Goal: Use online tool/utility: Utilize a website feature to perform a specific function

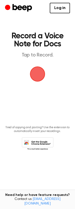
click at [38, 77] on span "button" at bounding box center [38, 74] width 14 height 14
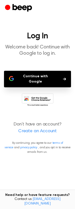
click at [33, 74] on button "Continue with Google" at bounding box center [37, 79] width 67 height 17
click at [44, 78] on button "Continue with Google" at bounding box center [37, 79] width 67 height 17
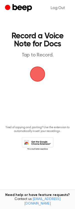
click at [41, 78] on span "button" at bounding box center [38, 74] width 14 height 14
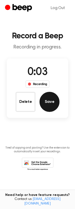
click at [53, 107] on button "Save" at bounding box center [50, 102] width 20 height 20
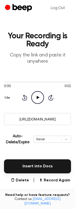
click at [43, 117] on input "https://beep.audio/eDkC84v" at bounding box center [37, 119] width 67 height 12
click at [35, 117] on input "https://beep.audio/eDkC84v" at bounding box center [37, 119] width 67 height 12
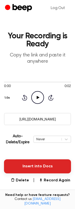
click at [45, 162] on button "Insert into Docs" at bounding box center [37, 166] width 67 height 14
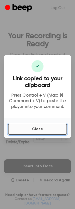
click at [38, 129] on button "Close" at bounding box center [37, 129] width 59 height 11
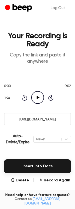
click at [41, 98] on icon "Play Audio" at bounding box center [37, 97] width 13 height 13
click at [27, 181] on button "Delete" at bounding box center [20, 180] width 18 height 6
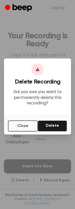
click at [58, 118] on div "Close Delete" at bounding box center [37, 124] width 67 height 20
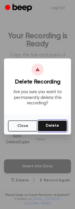
click at [57, 121] on button "Delete" at bounding box center [52, 125] width 29 height 11
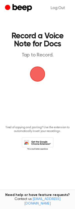
click at [32, 71] on span "button" at bounding box center [38, 74] width 14 height 14
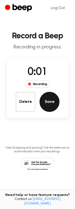
click at [54, 109] on button "Save" at bounding box center [50, 102] width 20 height 20
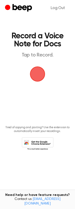
click at [42, 76] on span "button" at bounding box center [38, 74] width 14 height 14
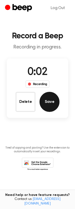
click at [52, 102] on button "Save" at bounding box center [50, 102] width 20 height 20
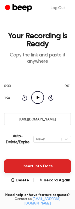
click at [49, 165] on button "Insert into Docs" at bounding box center [37, 166] width 67 height 14
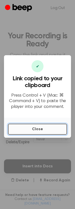
click at [49, 131] on button "Close" at bounding box center [37, 129] width 59 height 11
